Goal: Check status: Check status

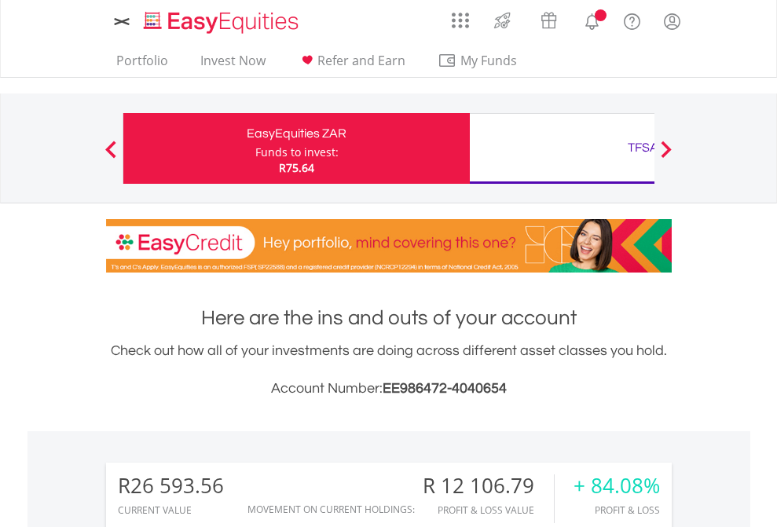
scroll to position [151, 247]
click at [255, 148] on div "Funds to invest:" at bounding box center [296, 153] width 83 height 16
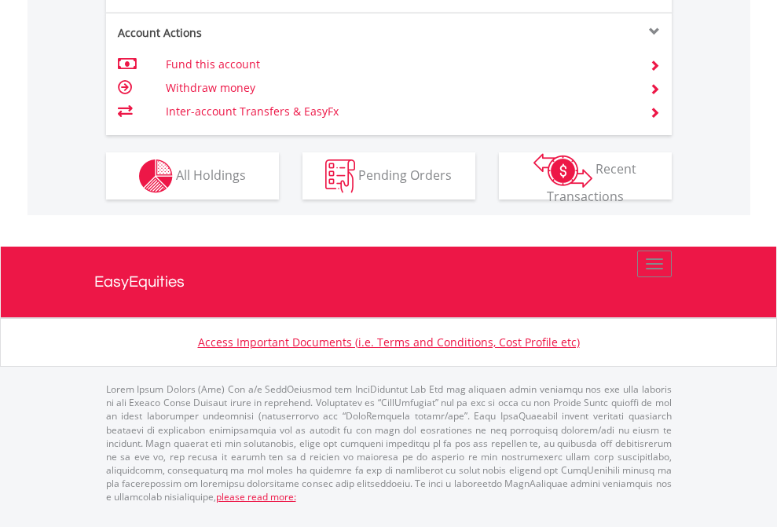
scroll to position [1600, 0]
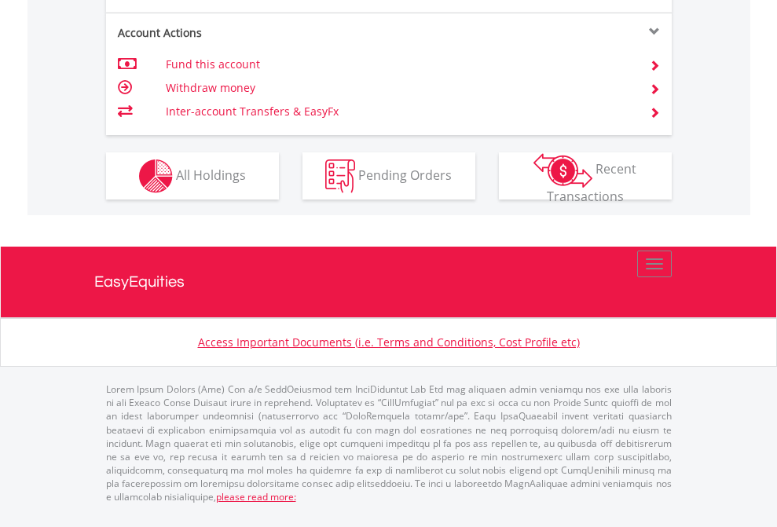
scroll to position [113, 0]
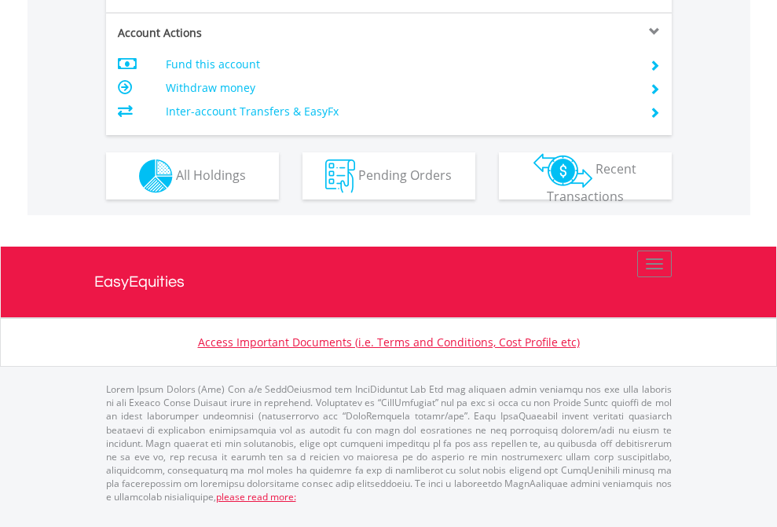
scroll to position [1474, 0]
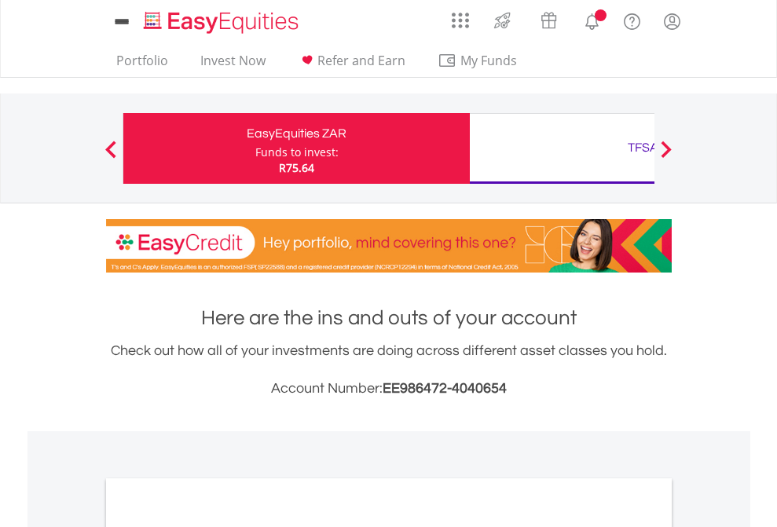
scroll to position [944, 0]
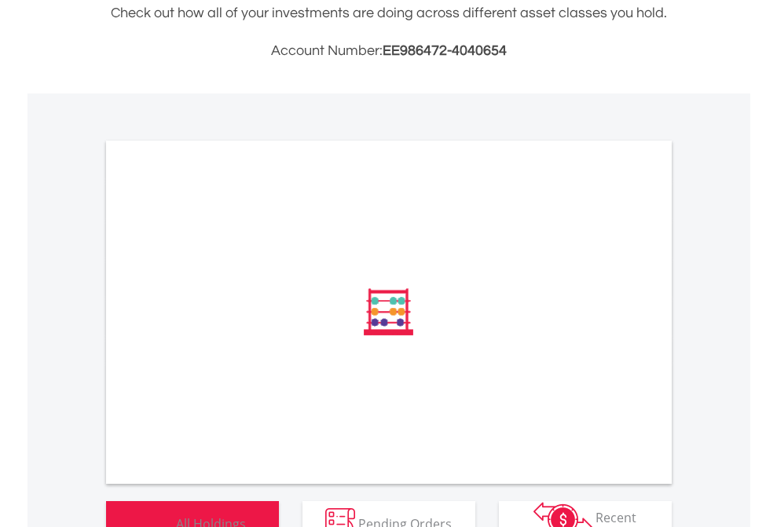
click at [176, 514] on span "All Holdings" at bounding box center [211, 522] width 70 height 17
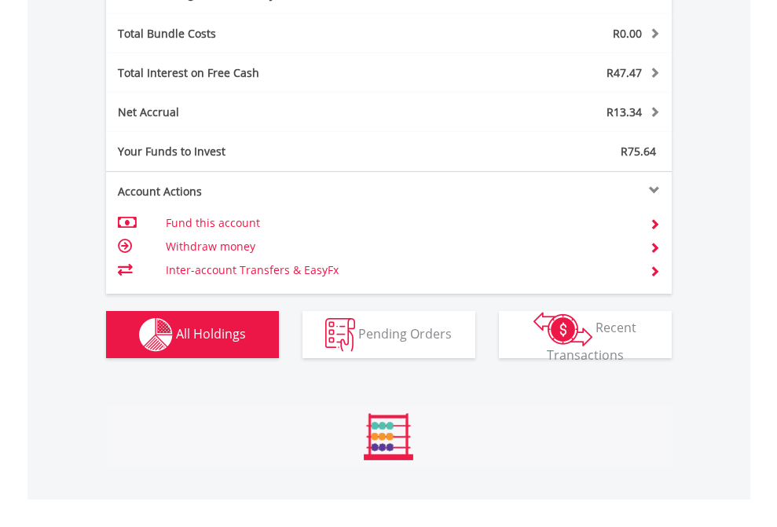
scroll to position [151, 247]
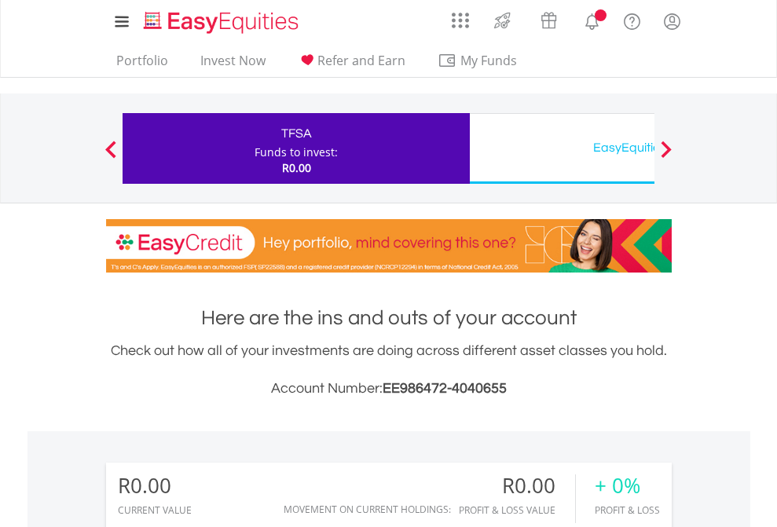
scroll to position [151, 247]
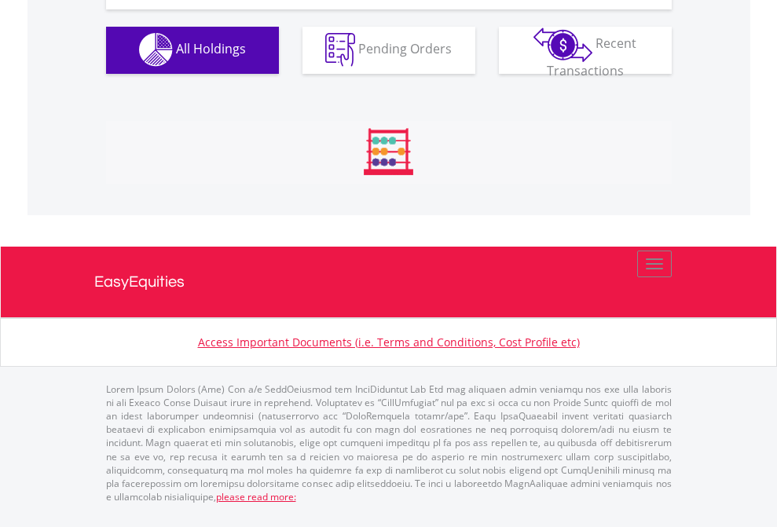
scroll to position [1555, 0]
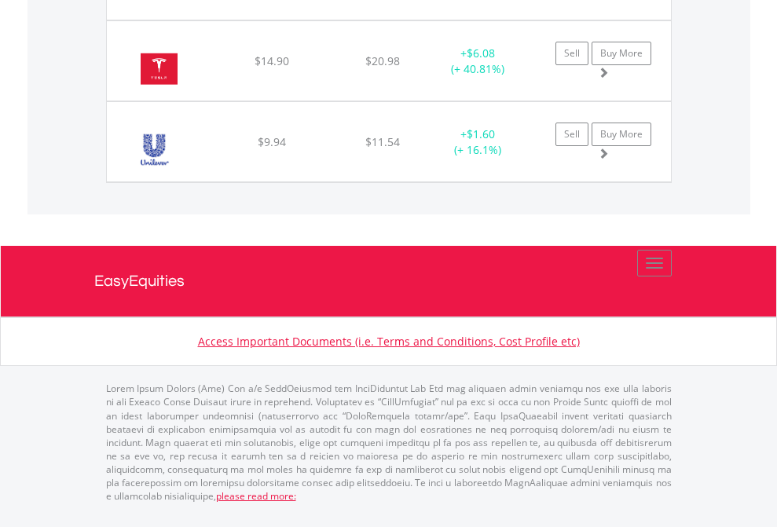
scroll to position [151, 247]
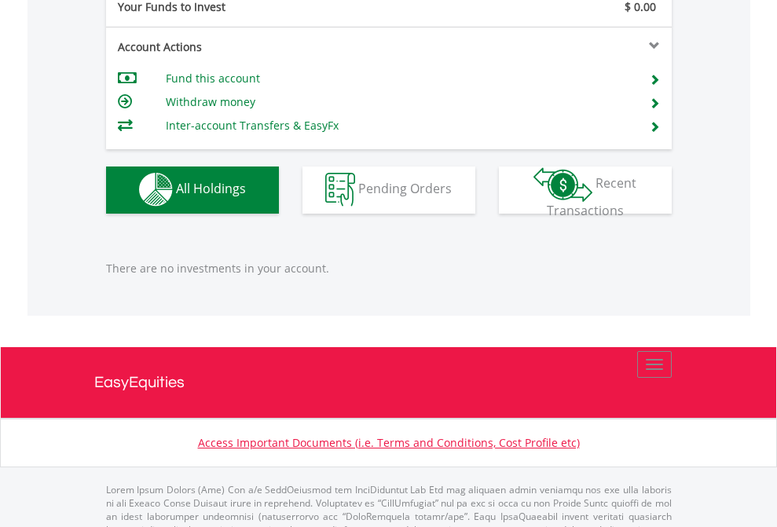
scroll to position [1555, 0]
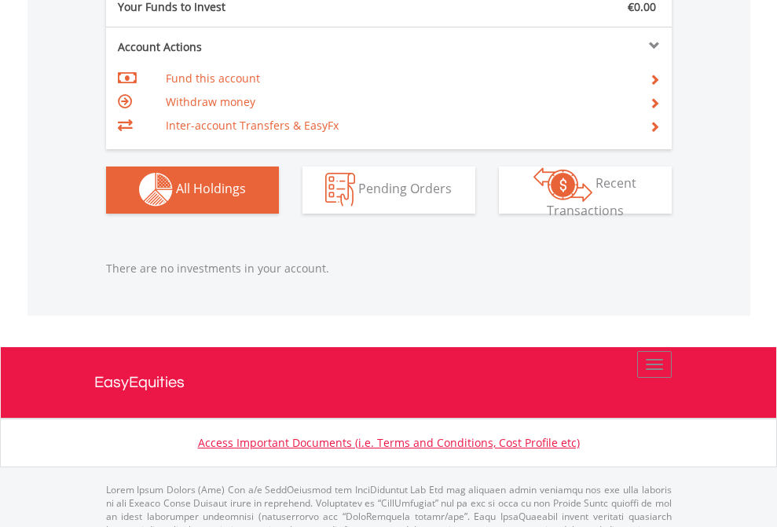
scroll to position [1555, 0]
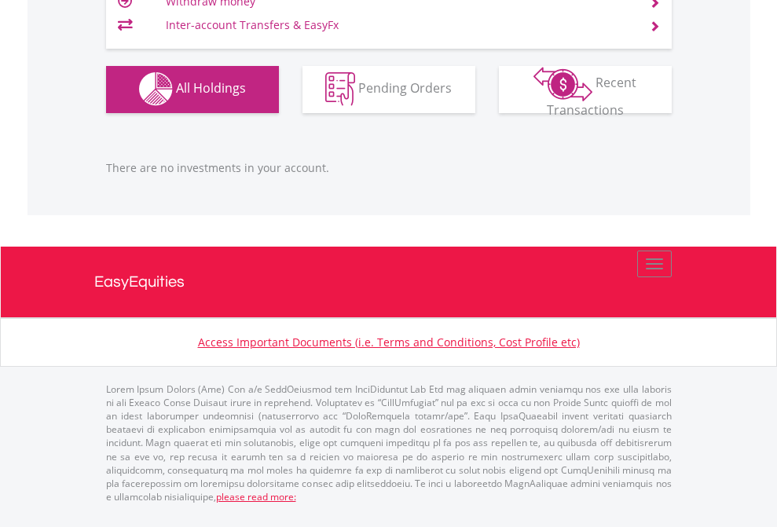
scroll to position [1555, 0]
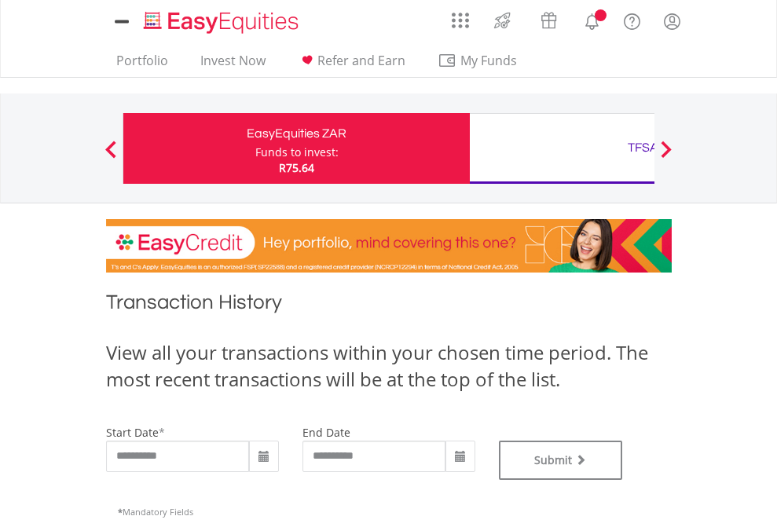
type input "**********"
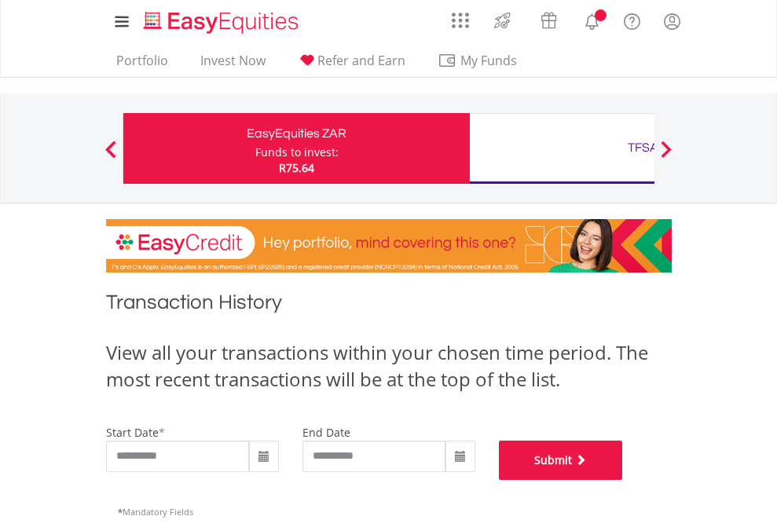
click at [623, 480] on button "Submit" at bounding box center [561, 460] width 124 height 39
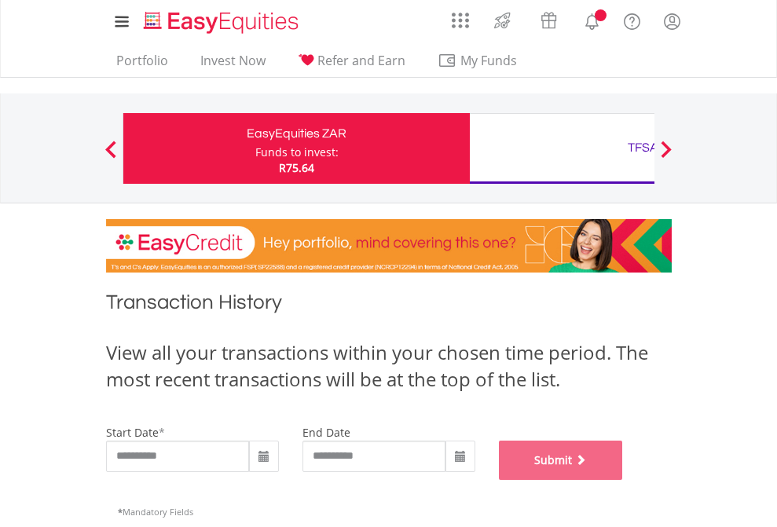
scroll to position [637, 0]
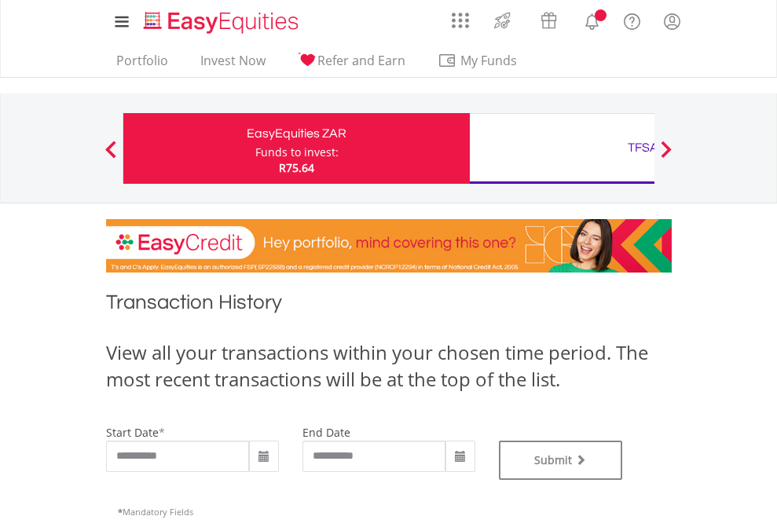
click at [562, 148] on div "TFSA" at bounding box center [643, 148] width 328 height 22
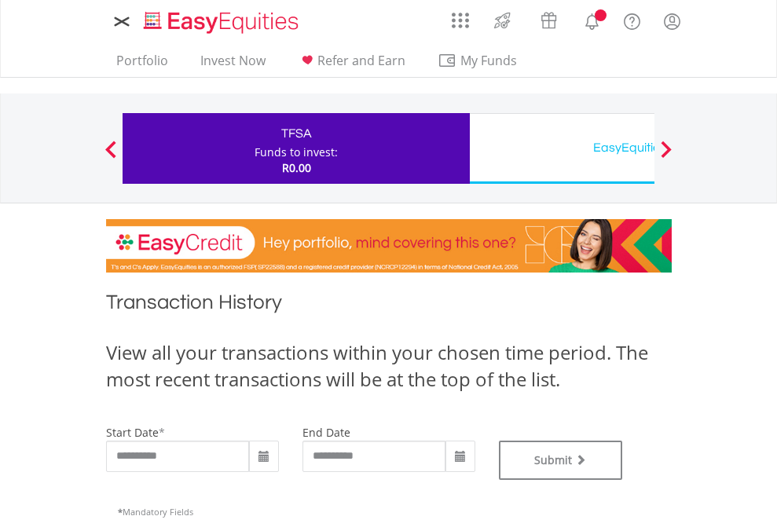
type input "**********"
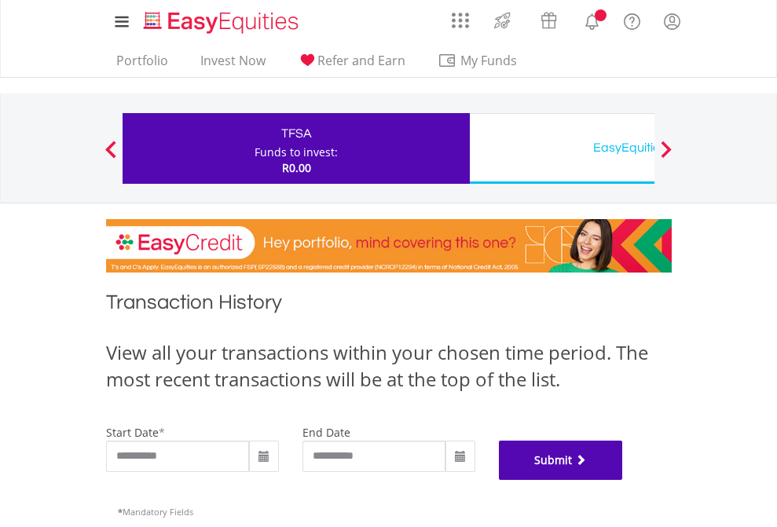
click at [623, 480] on button "Submit" at bounding box center [561, 460] width 124 height 39
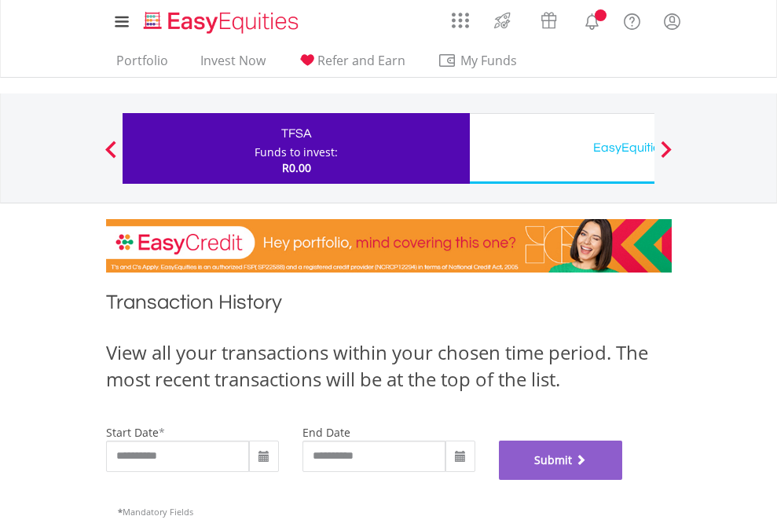
scroll to position [637, 0]
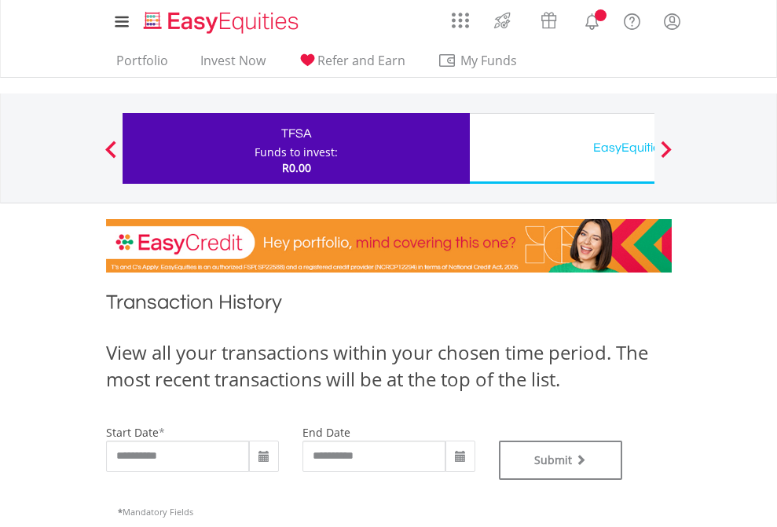
click at [562, 148] on div "EasyEquities USD" at bounding box center [643, 148] width 328 height 22
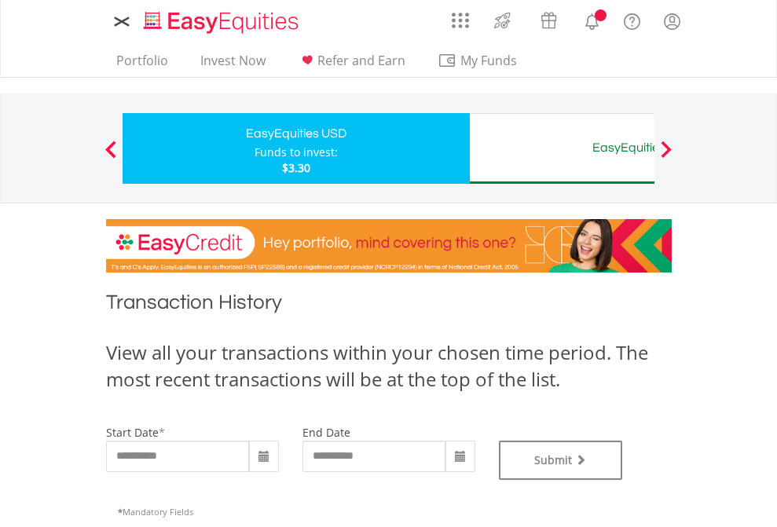
type input "**********"
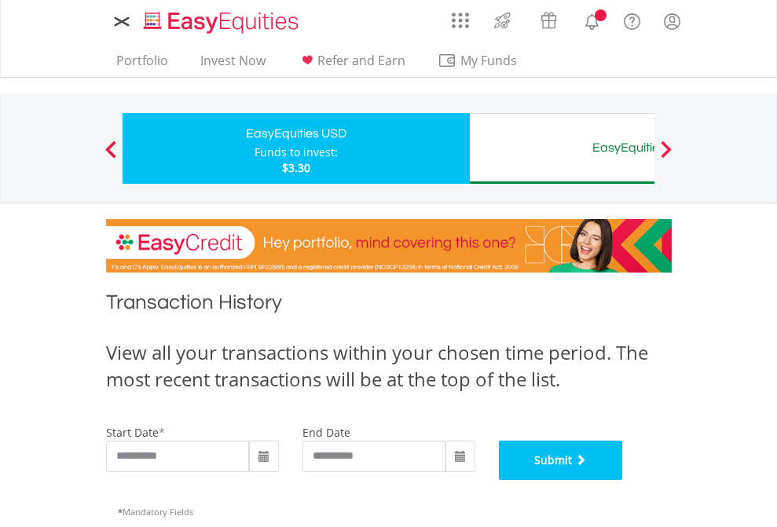
click at [623, 480] on button "Submit" at bounding box center [561, 460] width 124 height 39
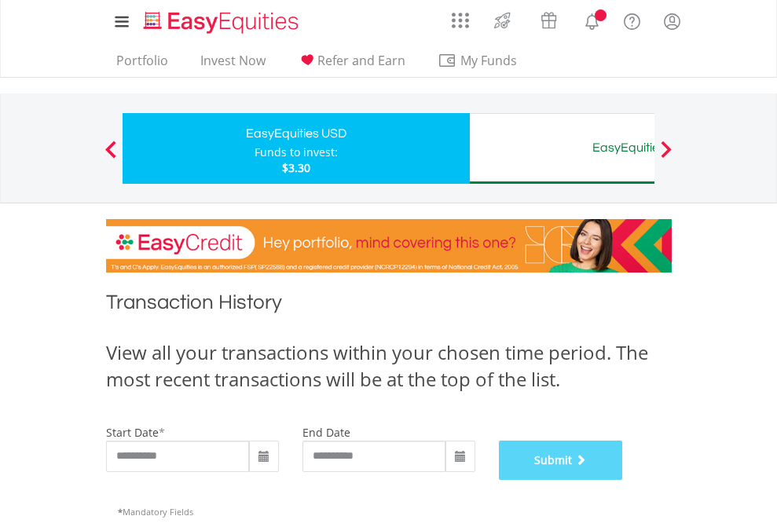
scroll to position [637, 0]
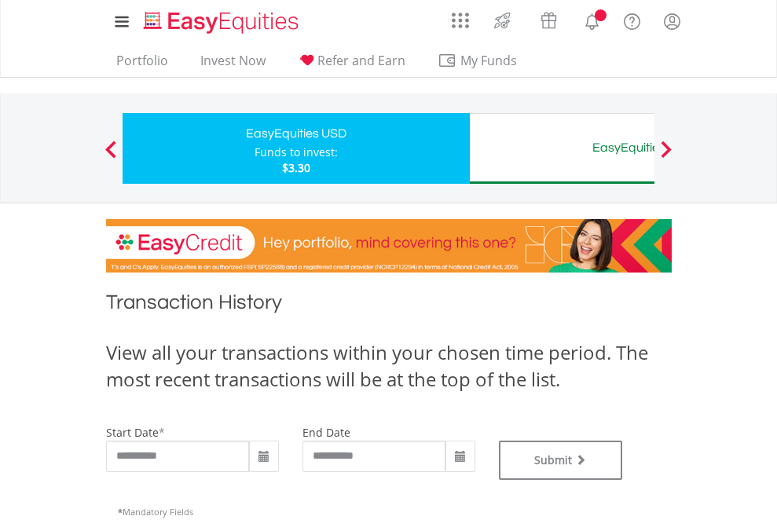
click at [562, 148] on div "EasyEquities AUD" at bounding box center [643, 148] width 328 height 22
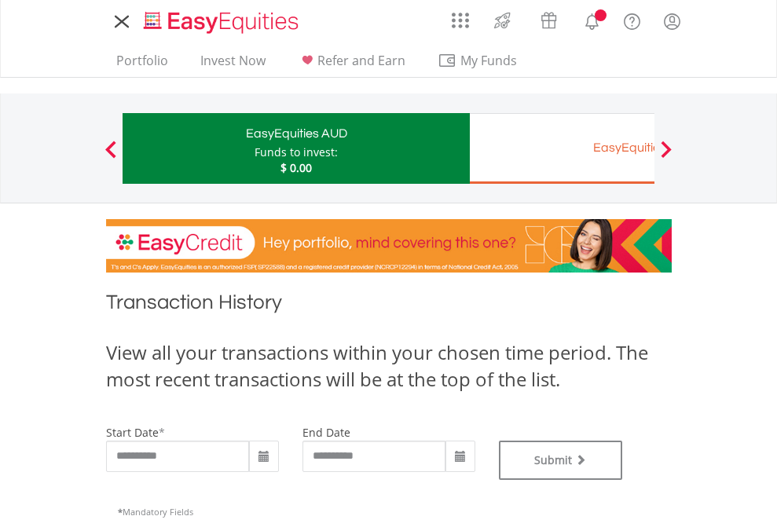
type input "**********"
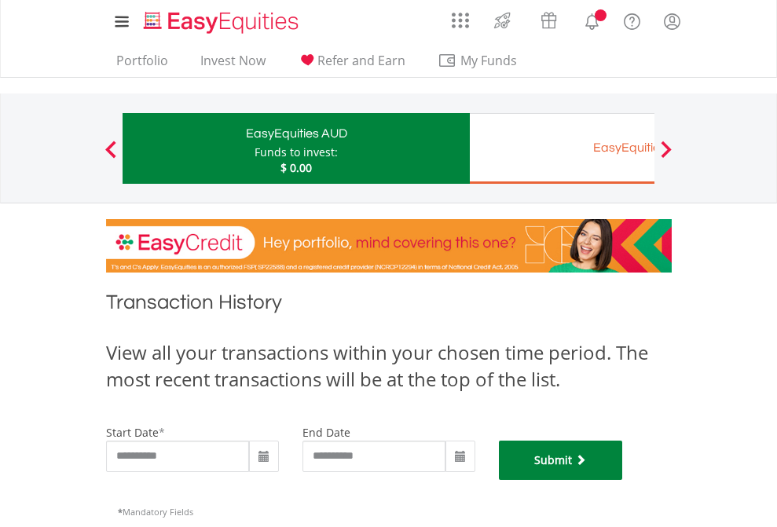
click at [623, 480] on button "Submit" at bounding box center [561, 460] width 124 height 39
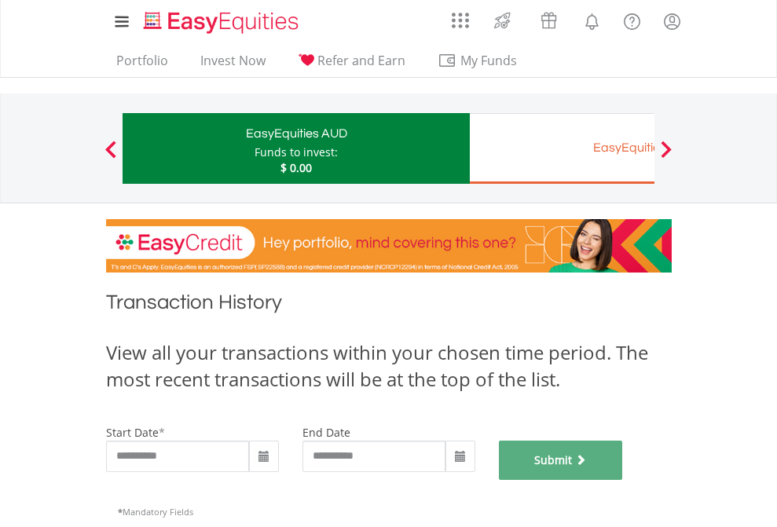
scroll to position [637, 0]
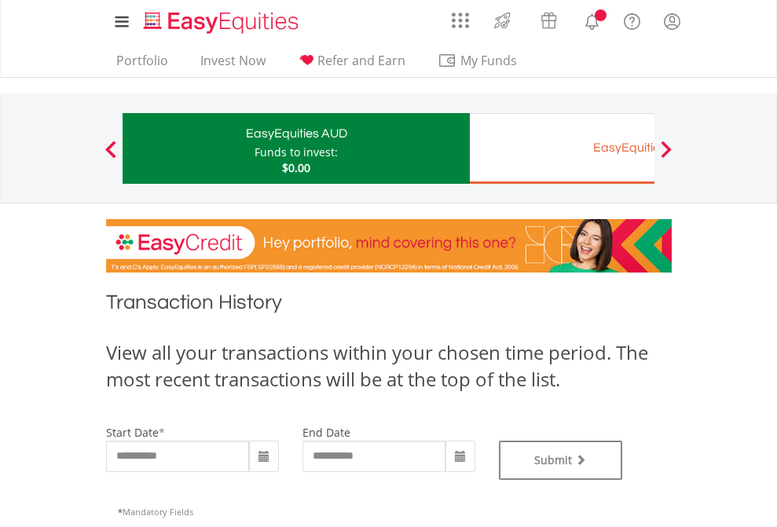
click at [562, 148] on div "EasyEquities EUR" at bounding box center [643, 148] width 328 height 22
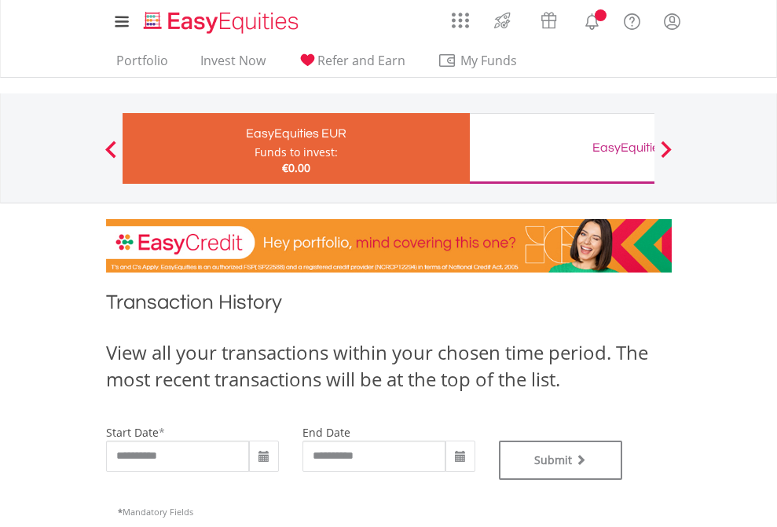
type input "**********"
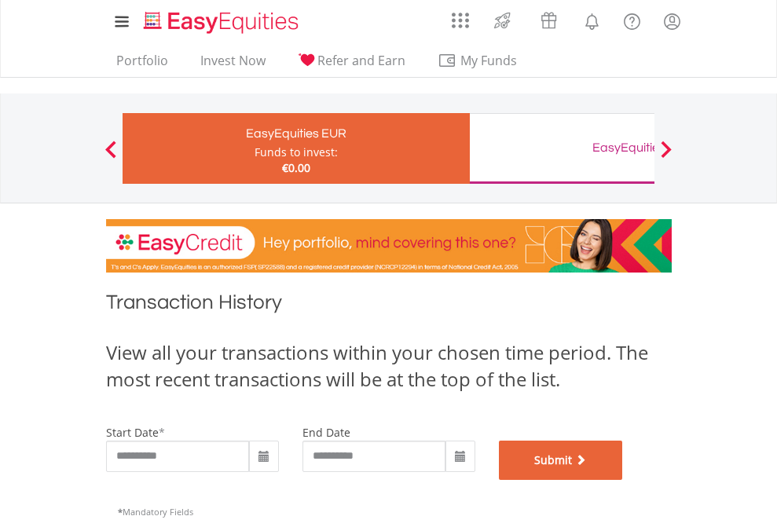
click at [623, 480] on button "Submit" at bounding box center [561, 460] width 124 height 39
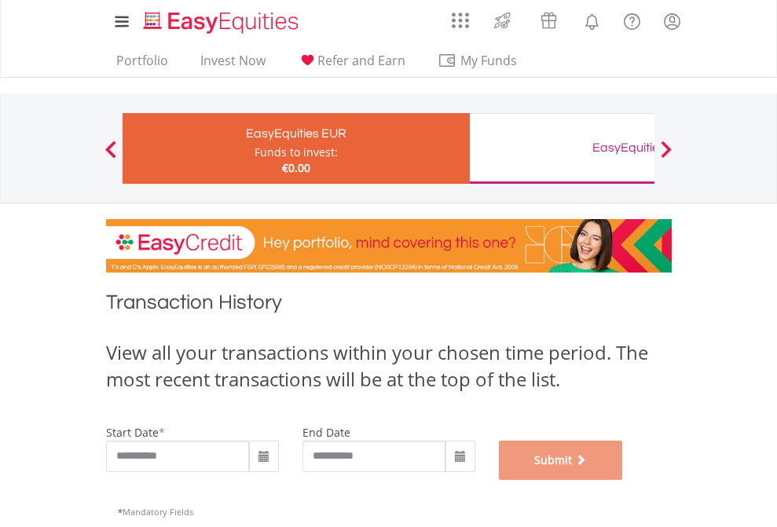
scroll to position [637, 0]
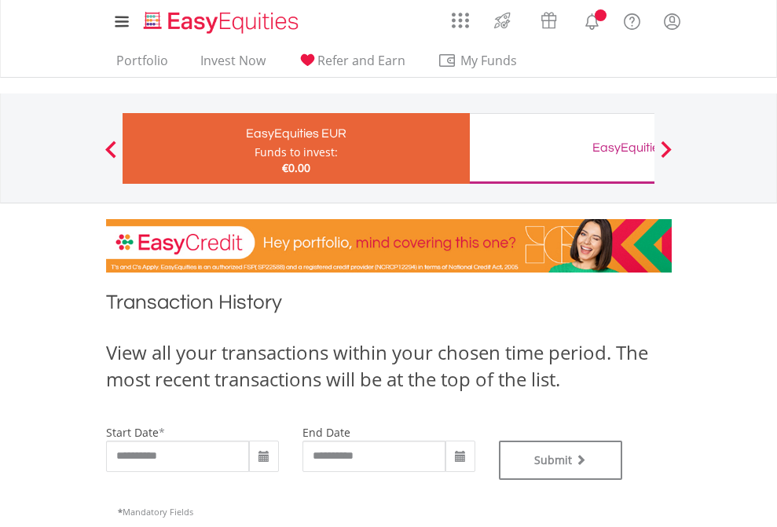
click at [562, 148] on div "EasyEquities GBP" at bounding box center [643, 148] width 328 height 22
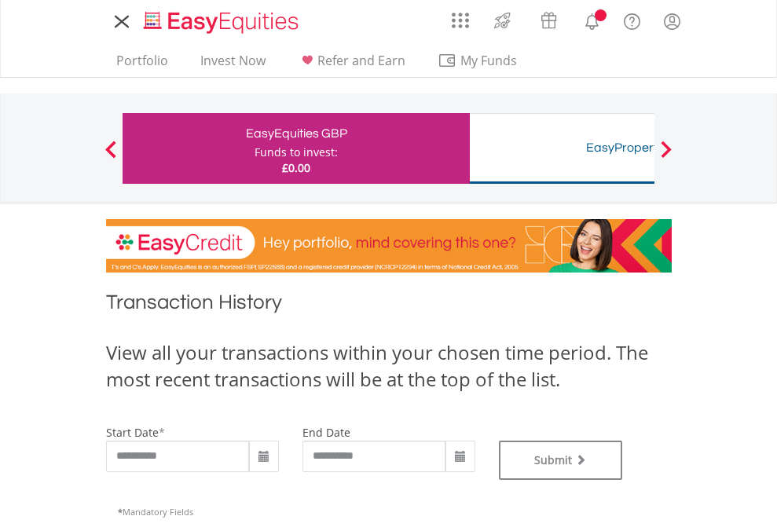
type input "**********"
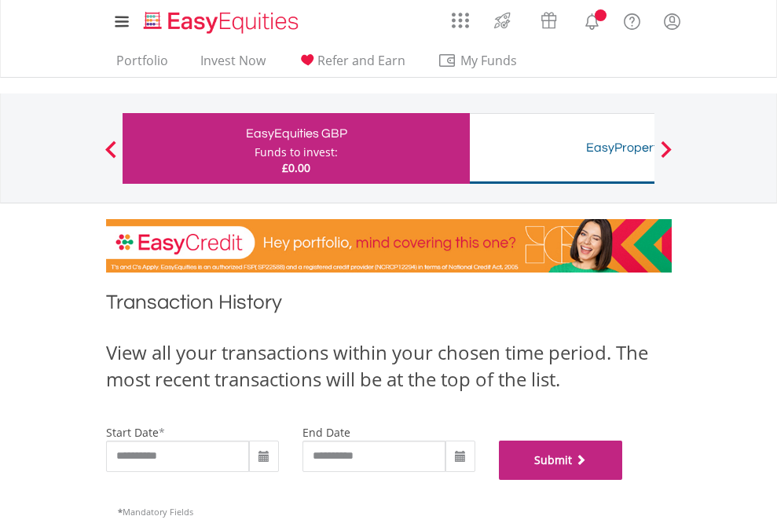
click at [623, 480] on button "Submit" at bounding box center [561, 460] width 124 height 39
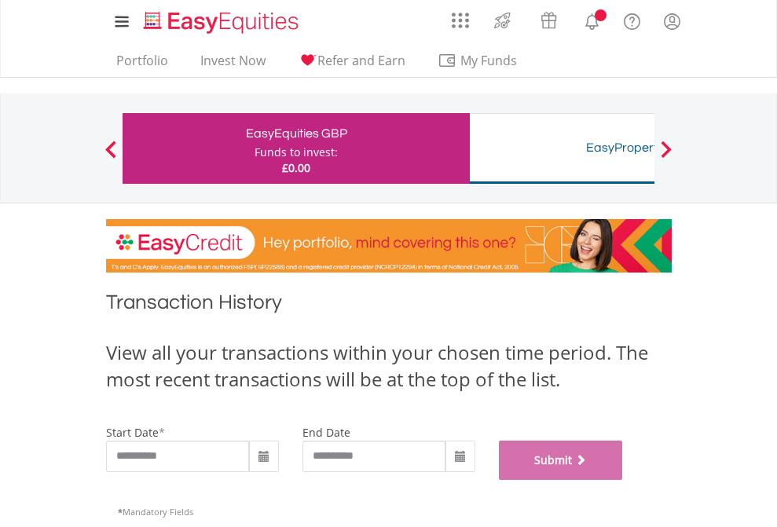
scroll to position [637, 0]
